Goal: Check status: Check status

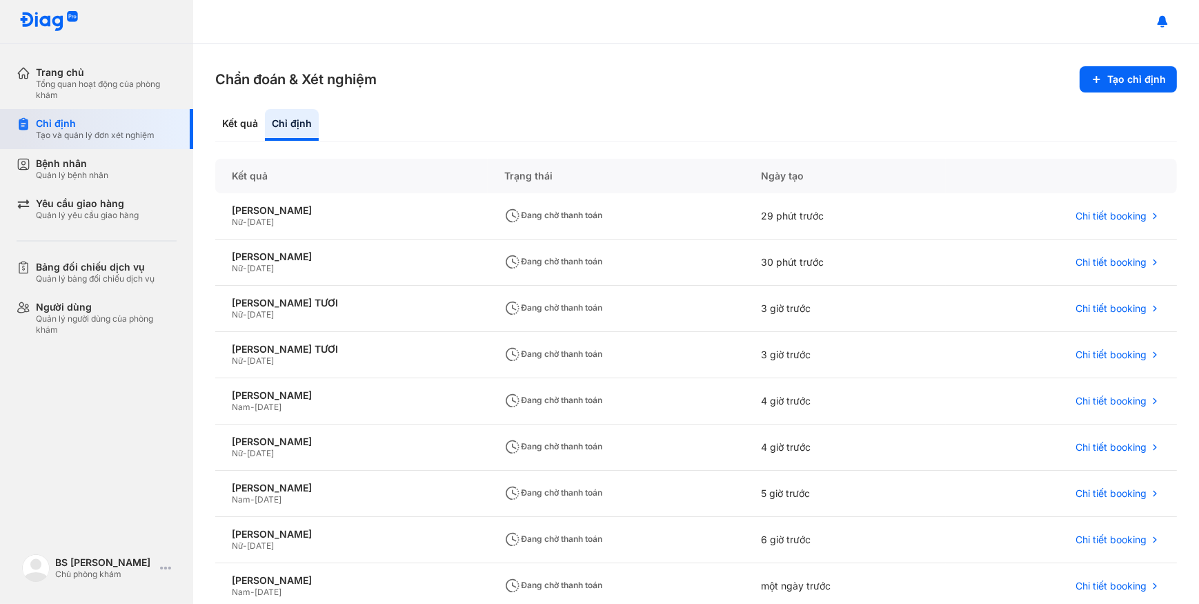
click at [100, 121] on div "Chỉ định" at bounding box center [95, 123] width 119 height 12
click at [244, 119] on div "Kết quả" at bounding box center [240, 125] width 50 height 32
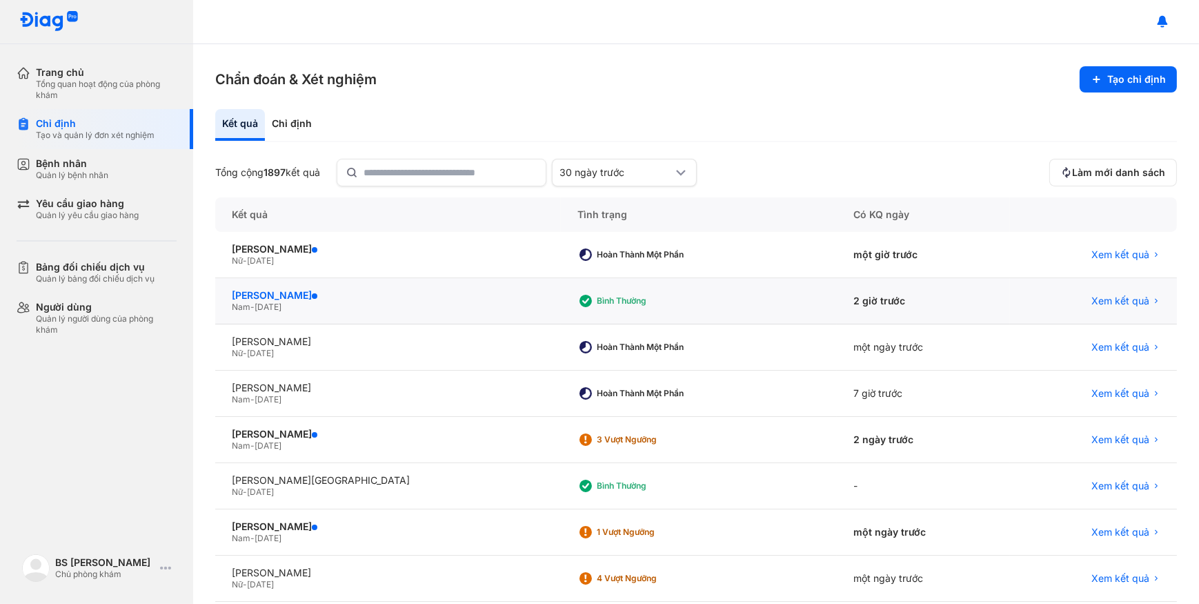
click at [466, 299] on div "[PERSON_NAME]" at bounding box center [388, 295] width 313 height 12
click at [478, 296] on div "[PERSON_NAME]" at bounding box center [388, 295] width 313 height 12
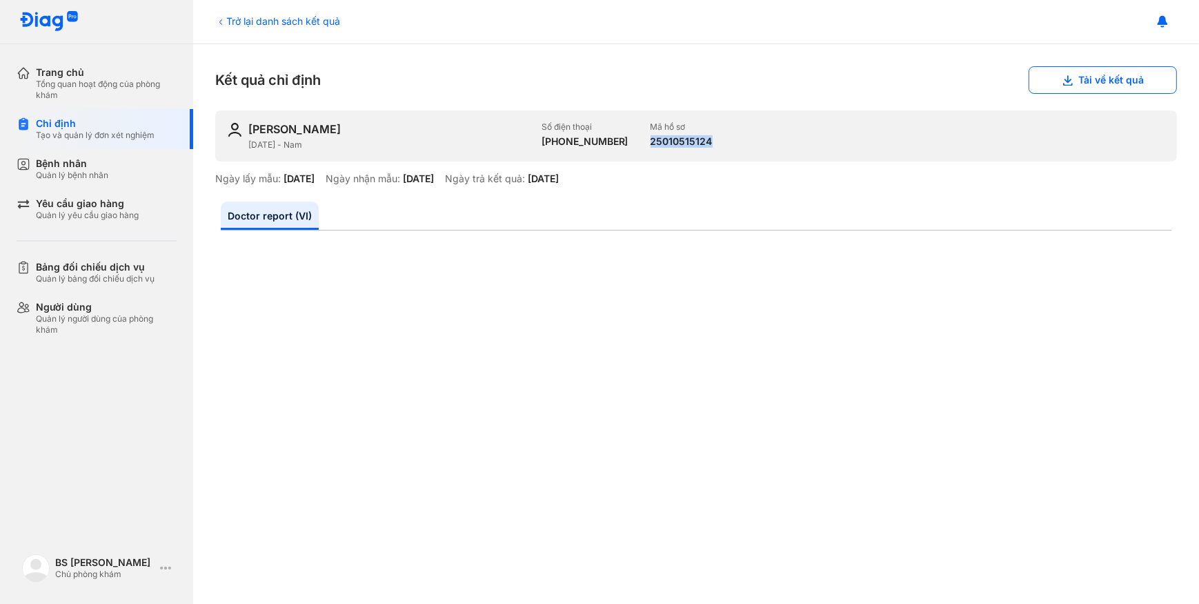
drag, startPoint x: 635, startPoint y: 140, endPoint x: 713, endPoint y: 139, distance: 78.0
click at [713, 139] on div "[PERSON_NAME] [DATE] - Nam Số điện thoại [PHONE_NUMBER] Mã hồ sơ 25010515124" at bounding box center [696, 135] width 962 height 51
drag, startPoint x: 713, startPoint y: 139, endPoint x: 671, endPoint y: 139, distance: 41.4
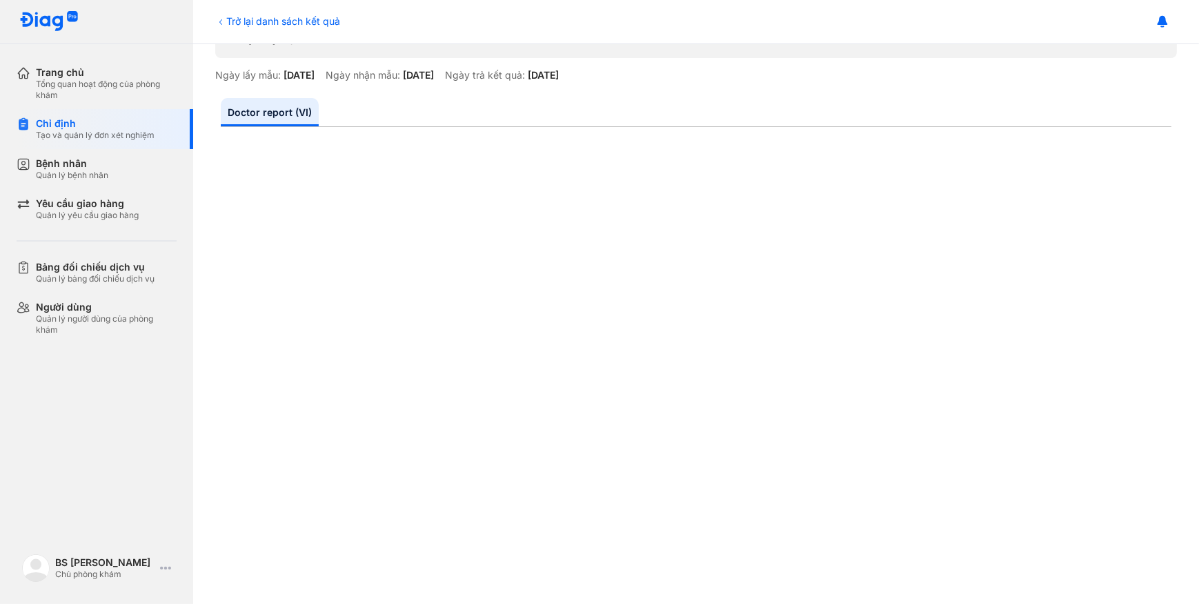
scroll to position [125, 0]
